Goal: Transaction & Acquisition: Purchase product/service

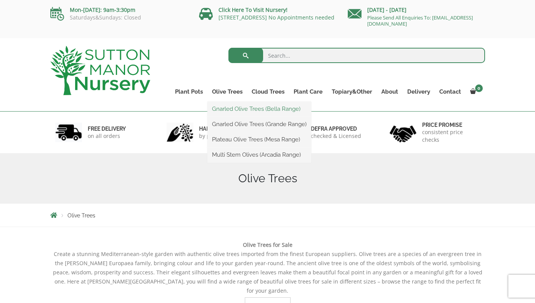
click at [228, 108] on link "Gnarled Olive Trees (Bella Range)" at bounding box center [260, 108] width 104 height 11
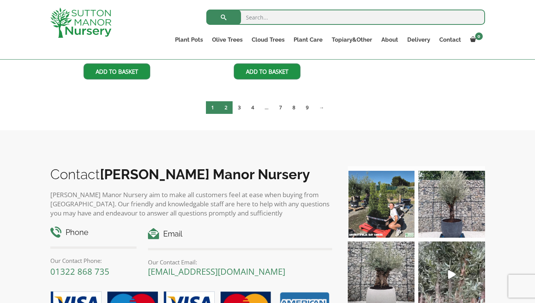
scroll to position [724, 0]
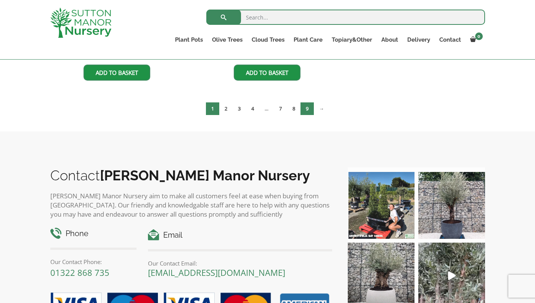
click at [308, 107] on link "9" at bounding box center [307, 108] width 13 height 13
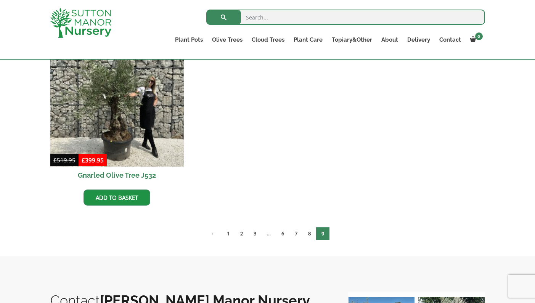
scroll to position [224, 0]
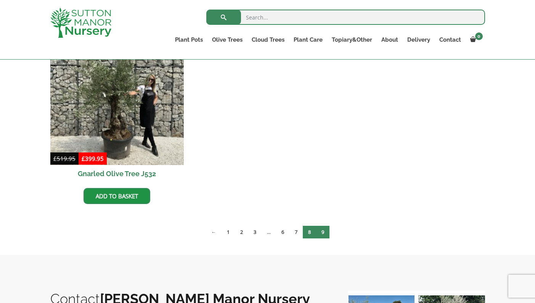
click at [310, 234] on link "8" at bounding box center [309, 232] width 13 height 13
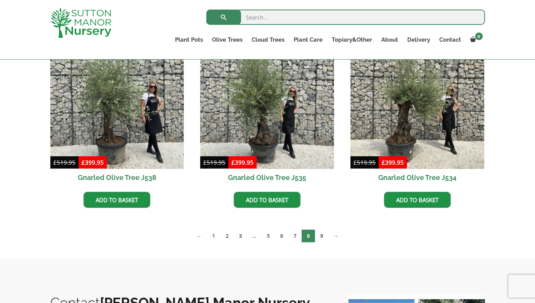
scroll to position [1164, 0]
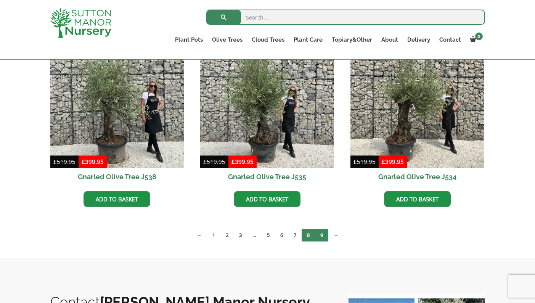
click at [324, 235] on link "9" at bounding box center [321, 235] width 13 height 13
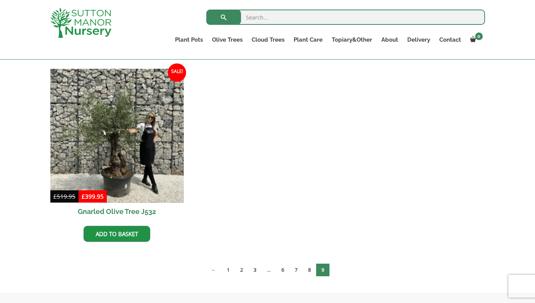
scroll to position [187, 0]
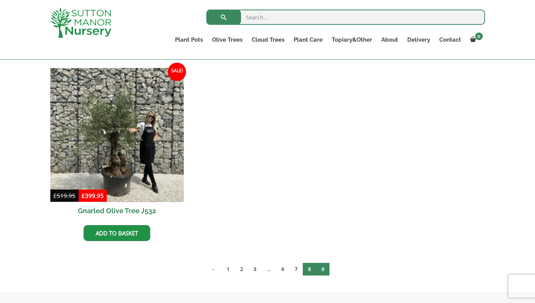
click at [310, 269] on link "8" at bounding box center [309, 269] width 13 height 13
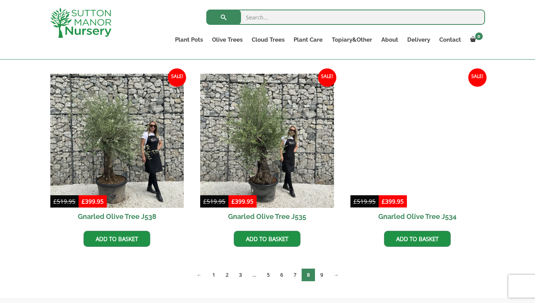
scroll to position [1124, 0]
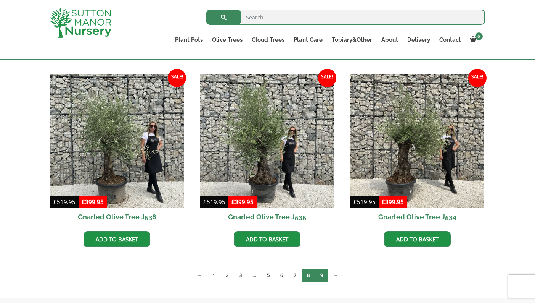
click at [323, 274] on link "9" at bounding box center [321, 275] width 13 height 13
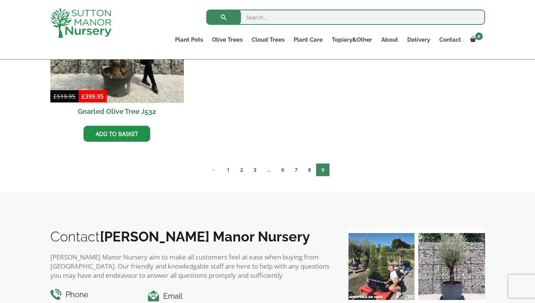
scroll to position [279, 0]
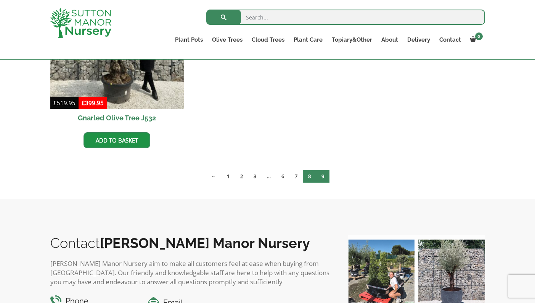
click at [309, 177] on link "8" at bounding box center [309, 176] width 13 height 13
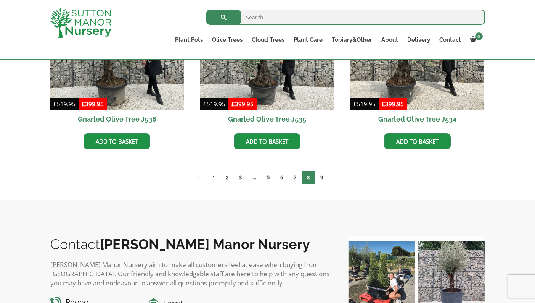
scroll to position [1198, 0]
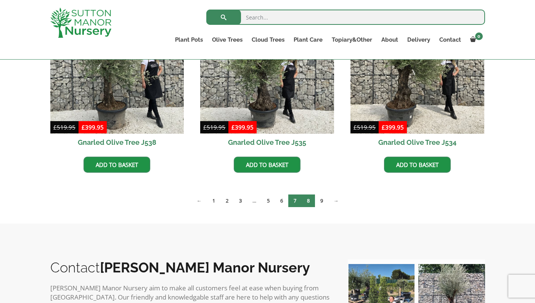
click at [296, 199] on link "7" at bounding box center [295, 200] width 13 height 13
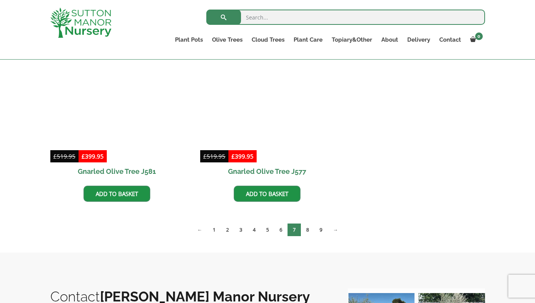
scroll to position [1169, 0]
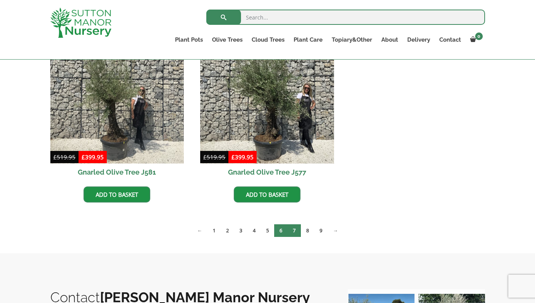
click at [278, 229] on link "6" at bounding box center [280, 230] width 13 height 13
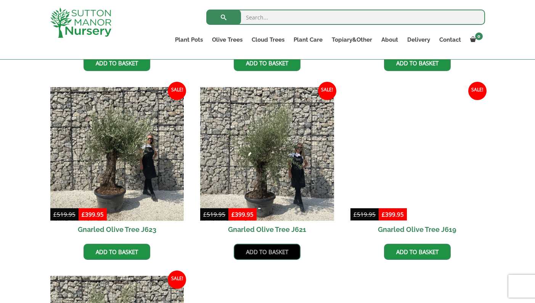
scroll to position [922, 0]
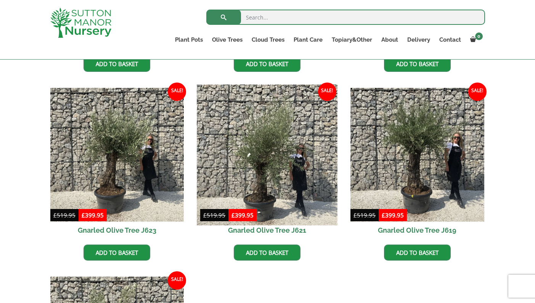
click at [271, 181] on img at bounding box center [267, 154] width 140 height 140
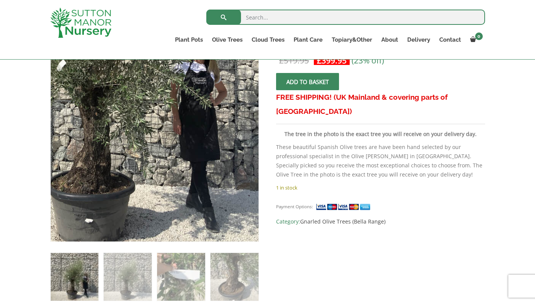
scroll to position [144, 0]
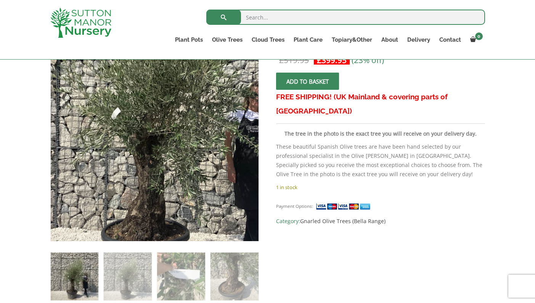
click at [141, 166] on img at bounding box center [166, 113] width 382 height 382
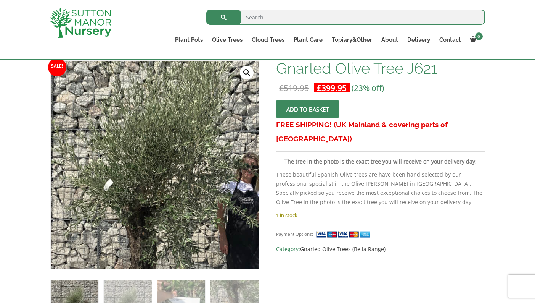
scroll to position [80, 0]
